Goal: Information Seeking & Learning: Find specific fact

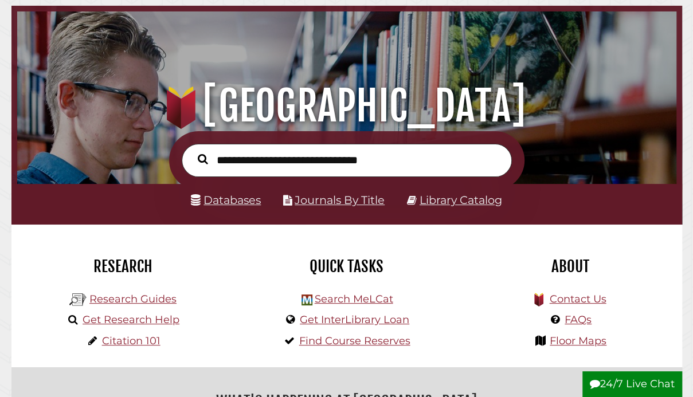
scroll to position [50, 0]
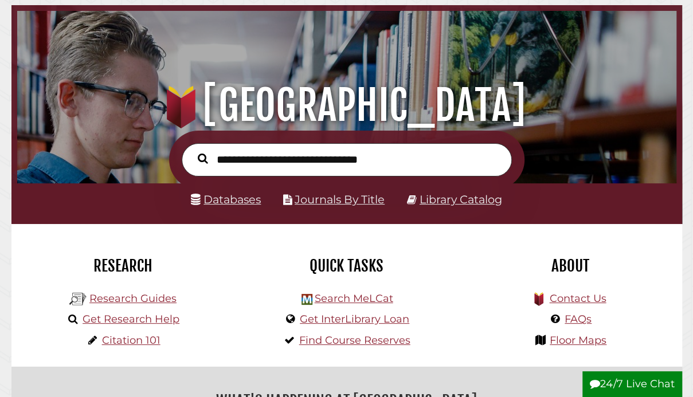
click at [234, 164] on input "text" at bounding box center [347, 159] width 330 height 33
type input "**********"
click at [192, 151] on button "Search" at bounding box center [203, 159] width 22 height 16
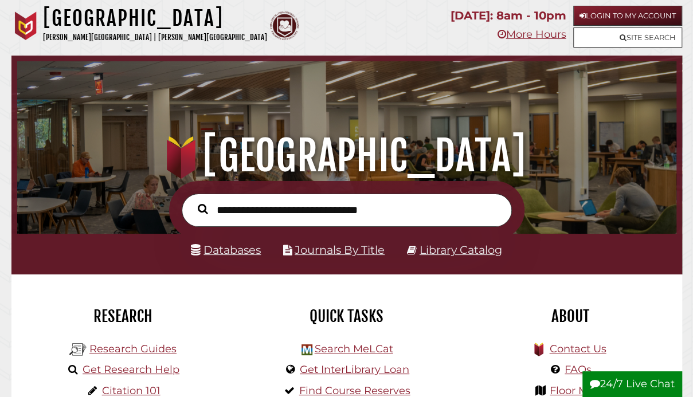
scroll to position [218, 653]
click at [612, 12] on link "Login to My Account" at bounding box center [627, 16] width 109 height 20
